Goal: Transaction & Acquisition: Book appointment/travel/reservation

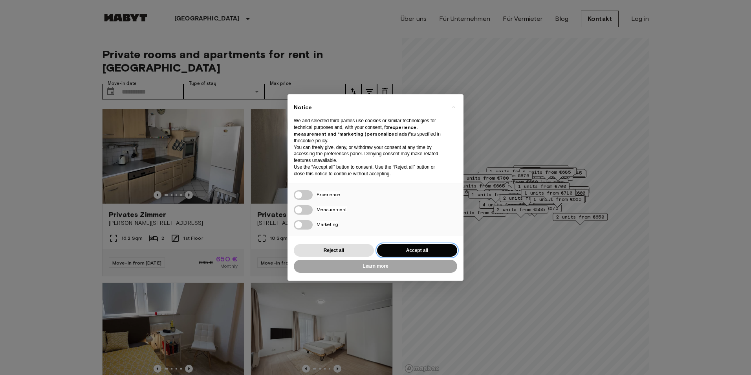
click at [414, 248] on button "Accept all" at bounding box center [417, 250] width 80 height 13
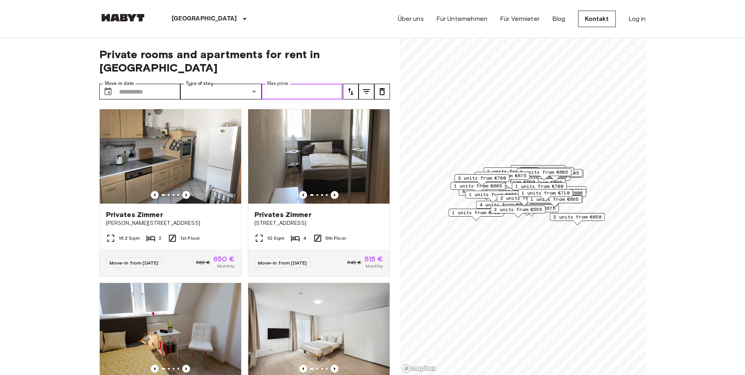
click at [291, 84] on input "Max price" at bounding box center [302, 92] width 81 height 16
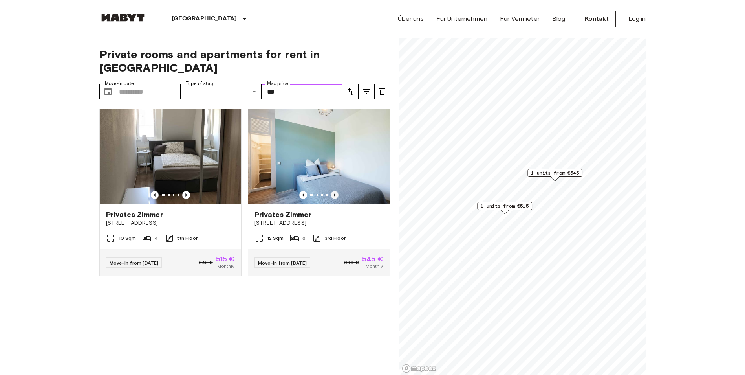
click at [331, 191] on icon "Previous image" at bounding box center [335, 195] width 8 height 8
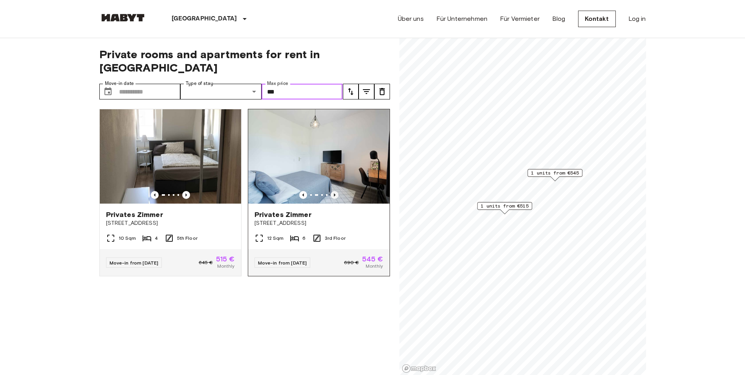
click at [330, 177] on div at bounding box center [318, 156] width 141 height 94
click at [331, 191] on icon "Previous image" at bounding box center [335, 195] width 8 height 8
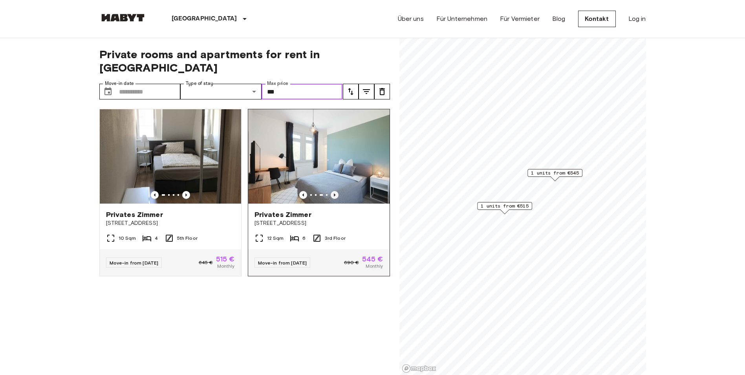
click at [331, 191] on icon "Previous image" at bounding box center [335, 195] width 8 height 8
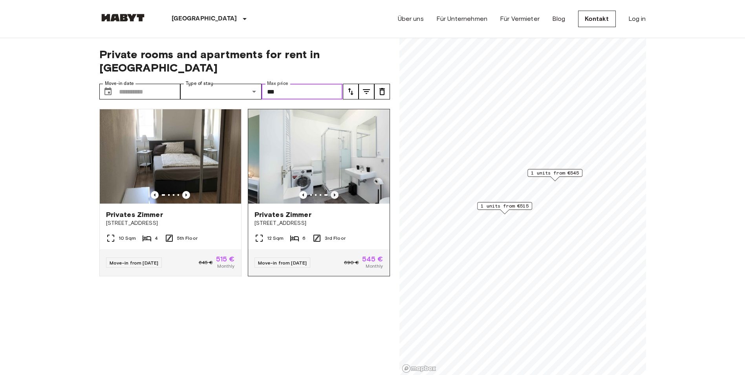
click at [331, 191] on icon "Previous image" at bounding box center [335, 195] width 8 height 8
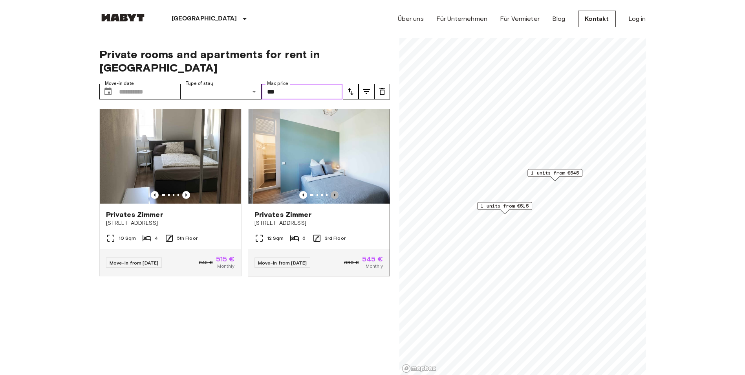
click at [331, 191] on icon "Previous image" at bounding box center [335, 195] width 8 height 8
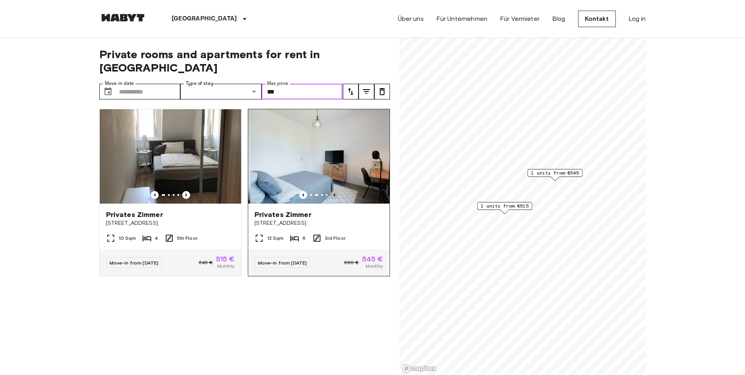
click at [331, 191] on icon "Previous image" at bounding box center [335, 195] width 8 height 8
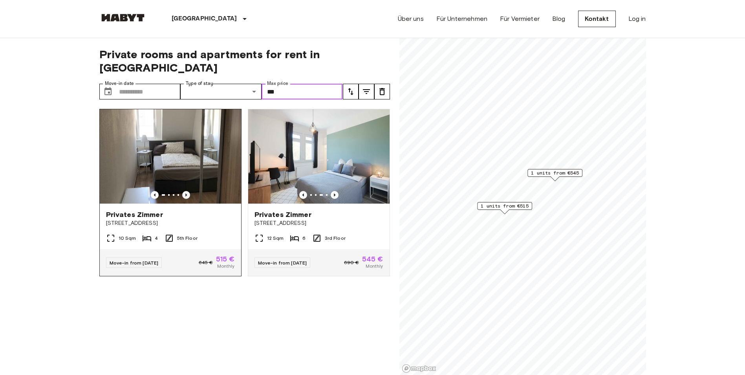
click at [183, 191] on icon "Previous image" at bounding box center [186, 195] width 8 height 8
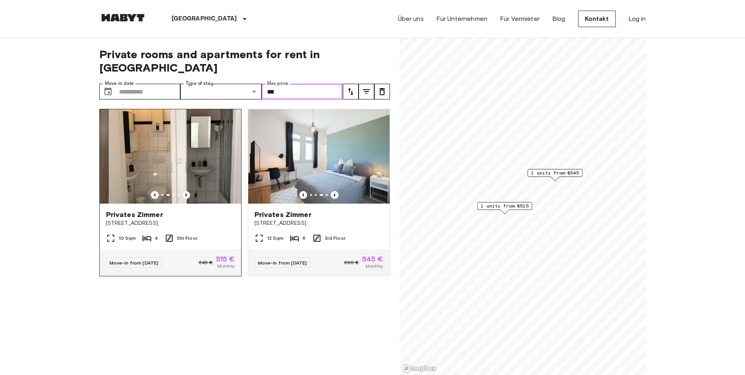
click at [183, 191] on icon "Previous image" at bounding box center [186, 195] width 8 height 8
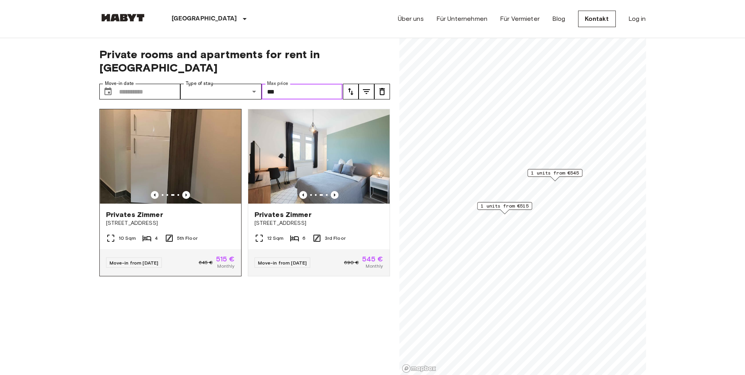
click at [185, 174] on img at bounding box center [170, 156] width 141 height 94
click at [183, 191] on icon "Previous image" at bounding box center [186, 195] width 8 height 8
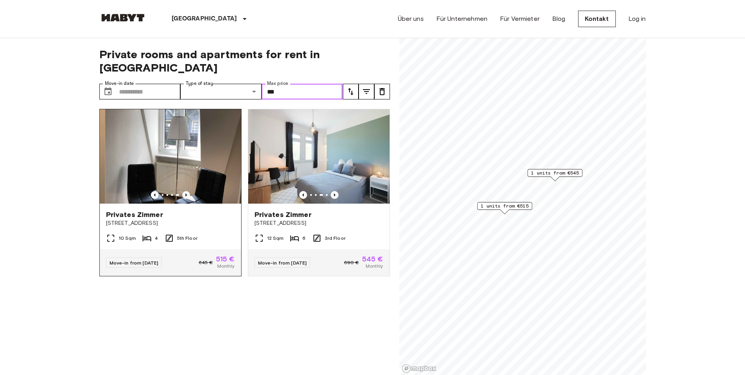
click at [183, 191] on icon "Previous image" at bounding box center [186, 195] width 8 height 8
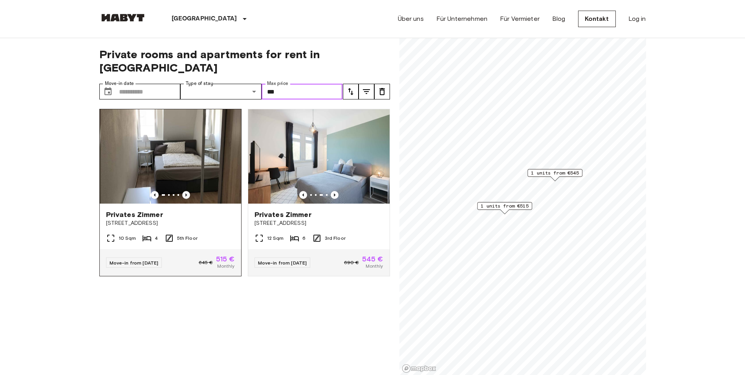
click at [184, 191] on icon "Previous image" at bounding box center [186, 195] width 8 height 8
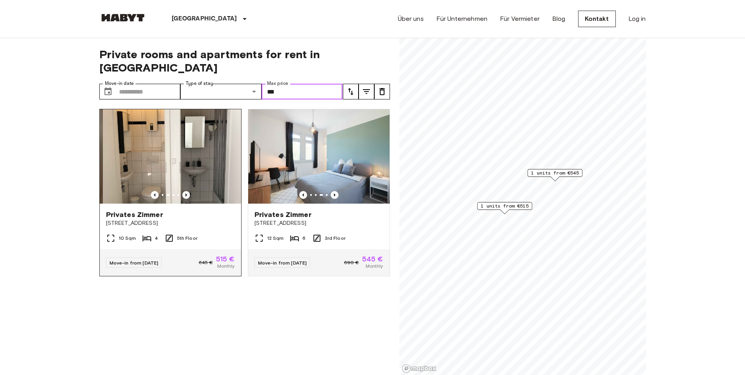
click at [184, 191] on icon "Previous image" at bounding box center [186, 195] width 8 height 8
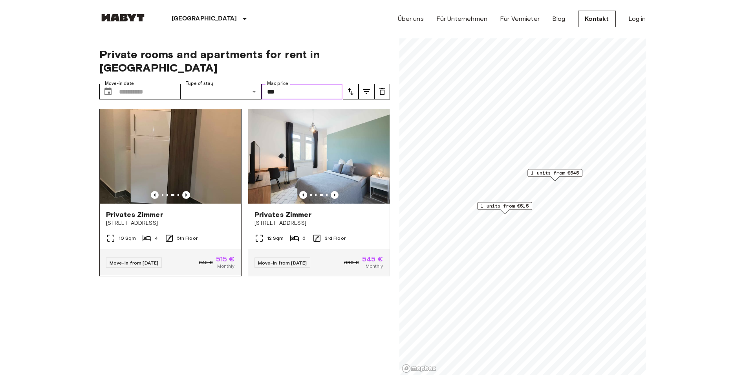
type input "***"
click at [128, 210] on span "Privates Zimmer" at bounding box center [134, 214] width 57 height 9
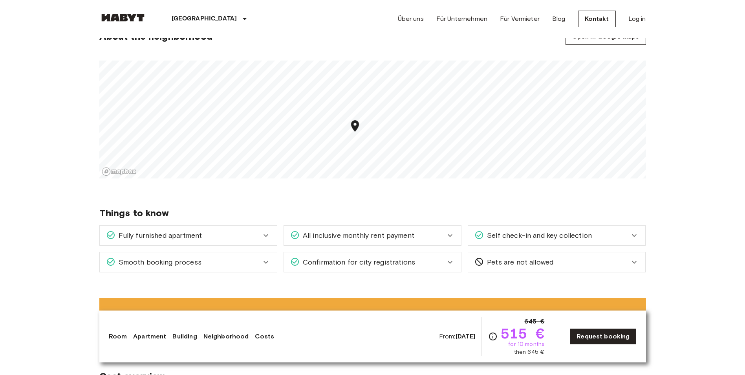
scroll to position [511, 0]
